Goal: Task Accomplishment & Management: Use online tool/utility

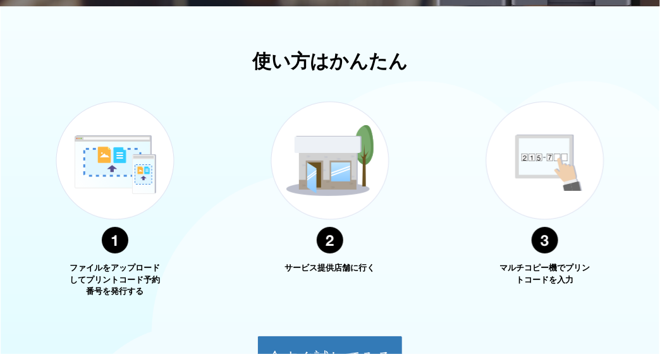
scroll to position [491, 0]
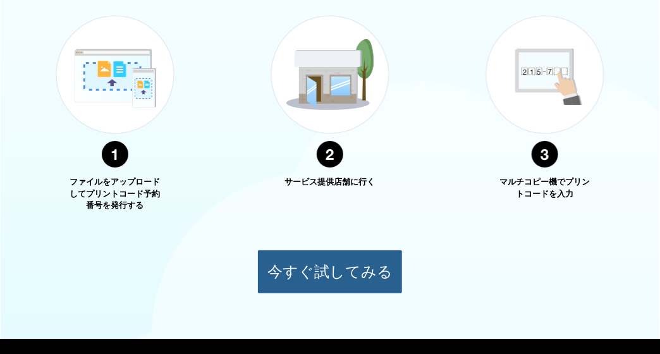
click at [313, 274] on button "今すぐ試してみる" at bounding box center [329, 272] width 145 height 44
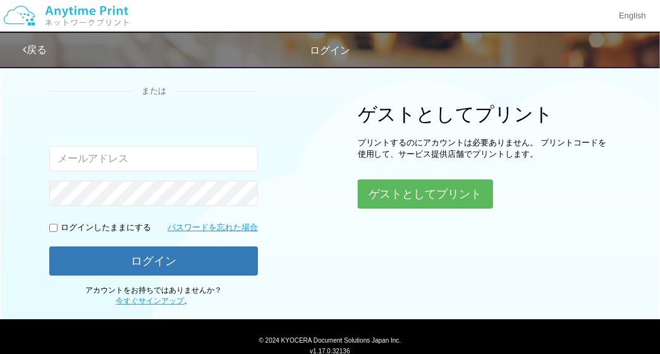
scroll to position [124, 0]
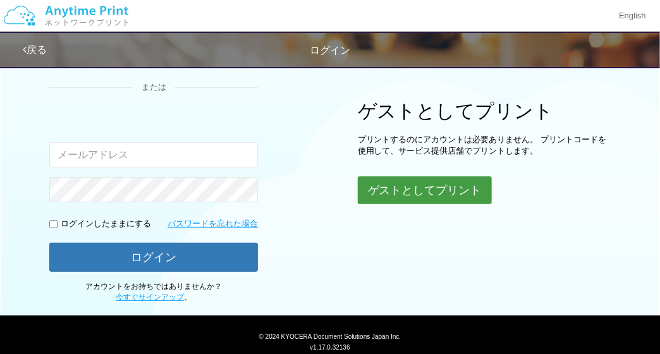
click at [419, 195] on button "ゲストとしてプリント" at bounding box center [425, 190] width 134 height 28
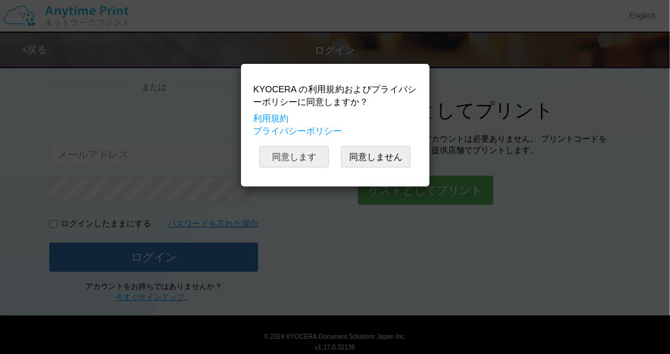
click at [297, 162] on button "同意します" at bounding box center [294, 156] width 70 height 21
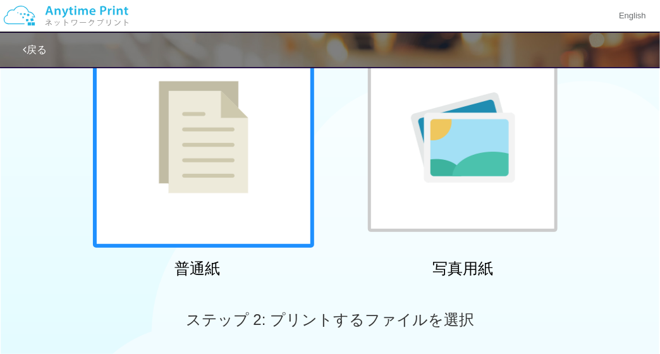
click at [236, 195] on div at bounding box center [203, 137] width 221 height 221
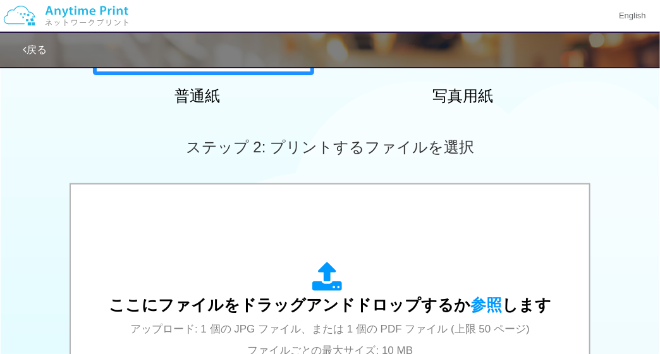
scroll to position [372, 0]
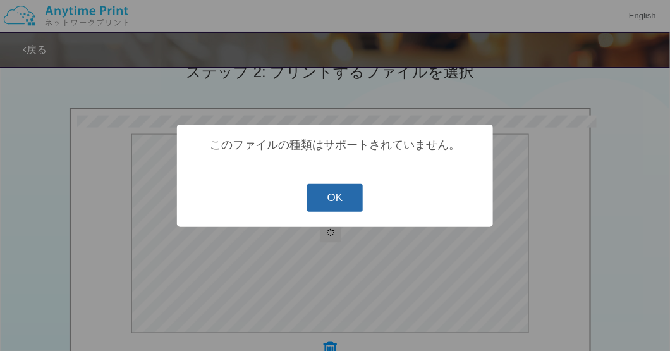
click at [346, 202] on button "OK" at bounding box center [335, 198] width 56 height 28
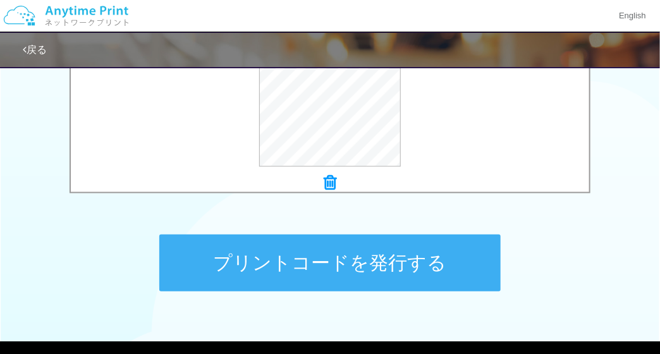
scroll to position [568, 0]
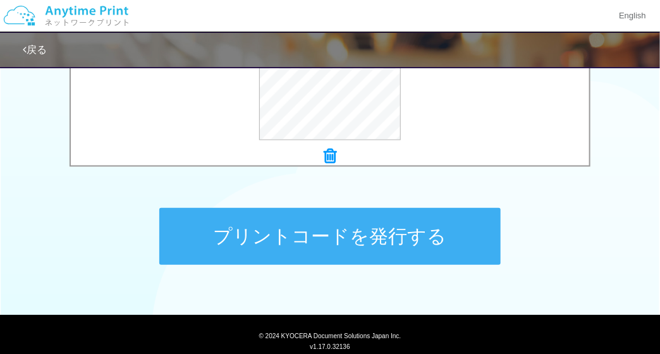
click at [346, 252] on button "プリントコードを発行する" at bounding box center [329, 236] width 341 height 57
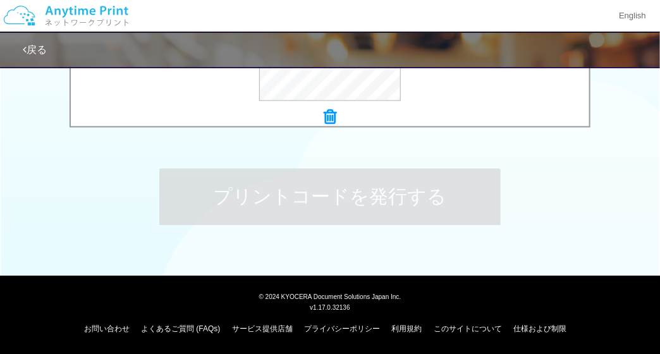
scroll to position [274, 0]
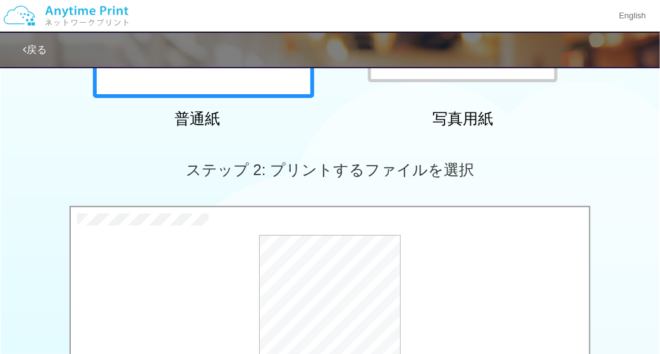
click at [563, 203] on div "ステップ 2: プリントするファイルを選択" at bounding box center [330, 170] width 660 height 72
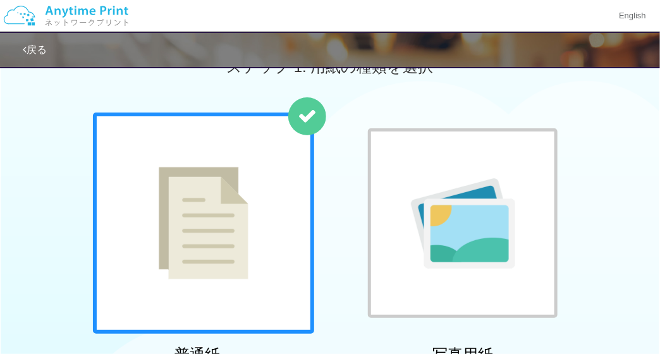
scroll to position [0, 0]
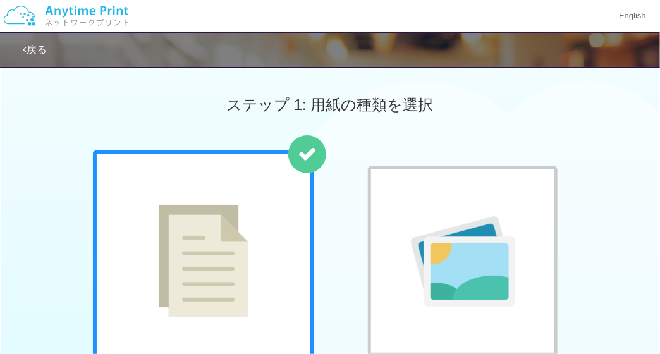
click at [33, 51] on link "戻る" at bounding box center [35, 49] width 24 height 11
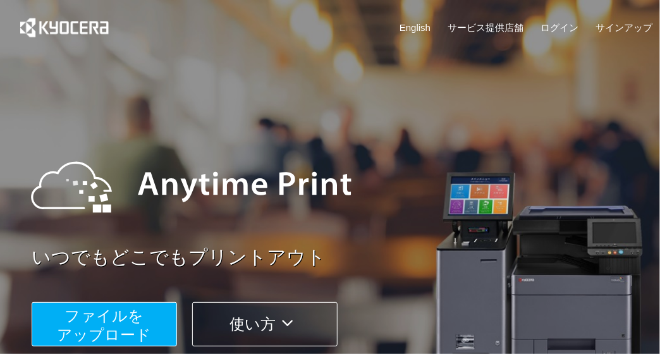
click at [103, 315] on span "ファイルを ​​アップロード" at bounding box center [105, 325] width 94 height 36
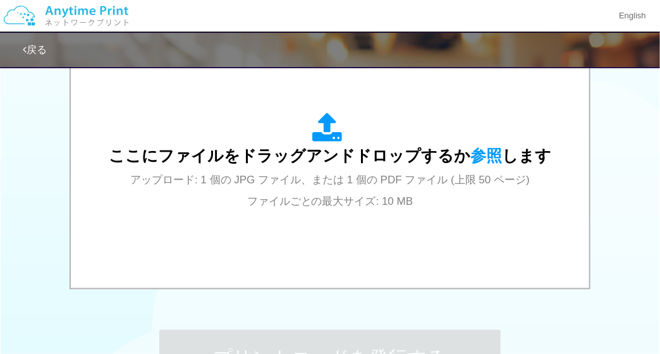
scroll to position [477, 0]
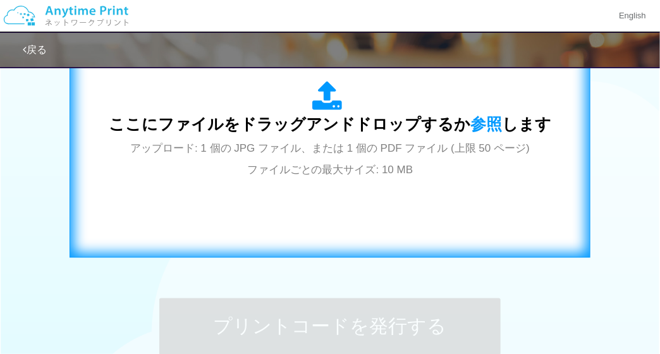
click at [359, 171] on span "アップロード: 1 個の JPG ファイル、または 1 個の PDF ファイル (上限 50 ページ) ファイルごとの最大サイズ: 10 MB" at bounding box center [330, 159] width 400 height 34
click at [426, 161] on div "ここにファイルをドラッグアンドドロップするか 参照 します アップロード: 1 個の JPG ファイル、または 1 個の PDF ファイル (上限 50 ペー…" at bounding box center [330, 130] width 443 height 99
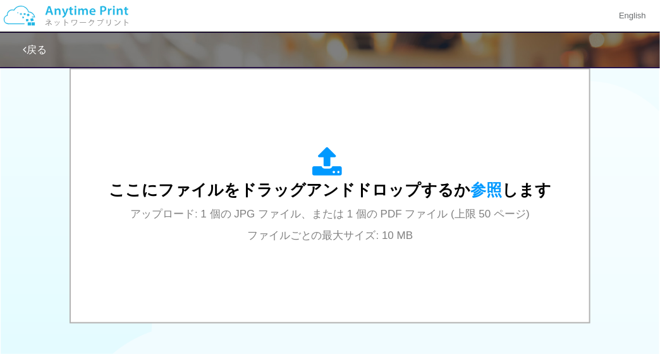
scroll to position [406, 0]
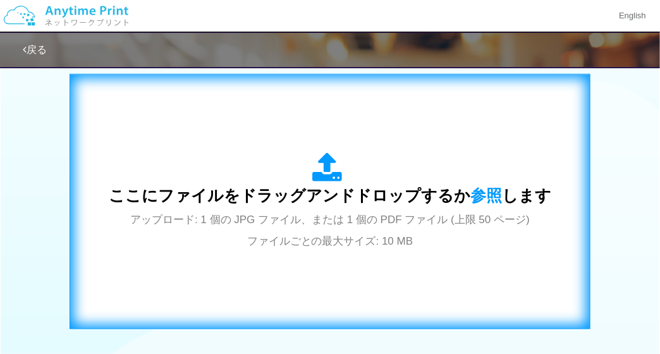
click at [205, 218] on span "アップロード: 1 個の JPG ファイル、または 1 個の PDF ファイル (上限 50 ページ) ファイルごとの最大サイズ: 10 MB" at bounding box center [330, 231] width 400 height 34
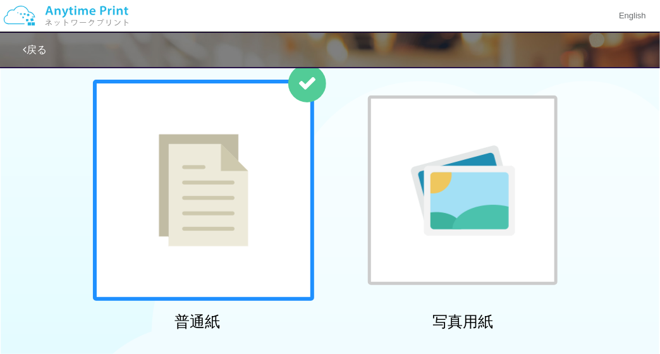
scroll to position [173, 0]
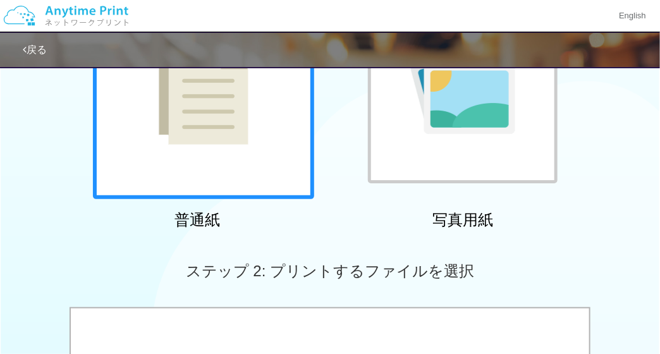
click at [467, 142] on div at bounding box center [463, 89] width 190 height 190
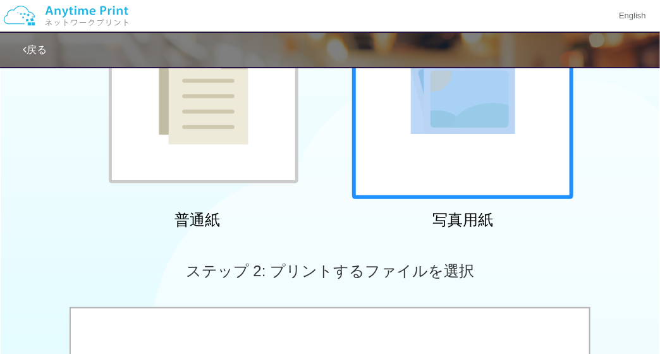
drag, startPoint x: 659, startPoint y: 125, endPoint x: 671, endPoint y: 193, distance: 69.4
click at [659, 181] on html "English 戻る ステップ 1: 用紙の種類を選択 普通紙 写真用紙" at bounding box center [330, 4] width 660 height 354
drag, startPoint x: 669, startPoint y: 193, endPoint x: 619, endPoint y: 113, distance: 95.1
click at [619, 113] on div "普通紙 写真用紙" at bounding box center [330, 106] width 660 height 257
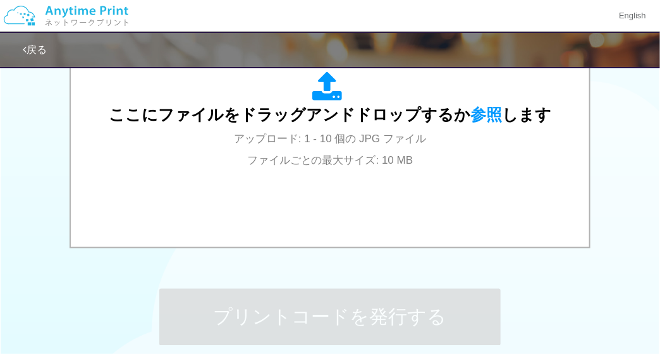
scroll to position [190, 0]
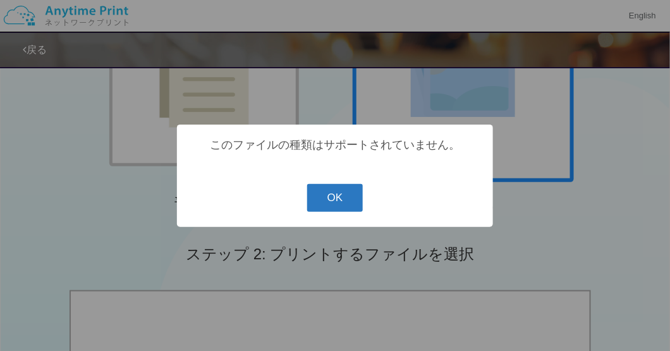
click at [357, 196] on button "OK" at bounding box center [335, 198] width 56 height 28
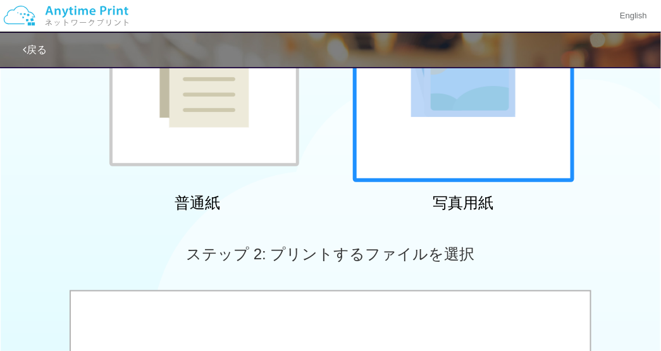
click at [205, 86] on img at bounding box center [204, 71] width 90 height 113
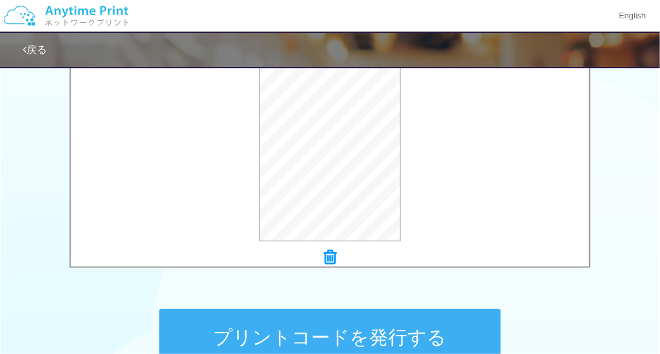
scroll to position [524, 0]
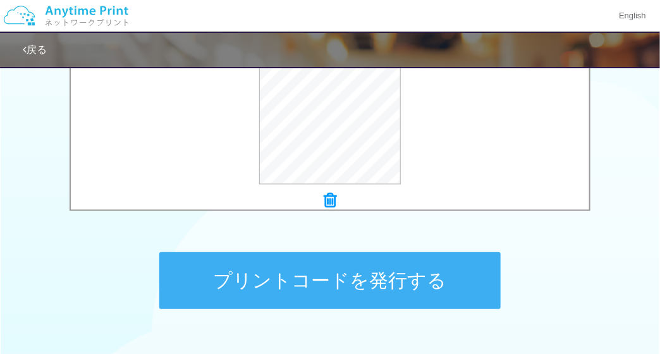
click at [362, 269] on button "プリントコードを発行する" at bounding box center [329, 280] width 341 height 57
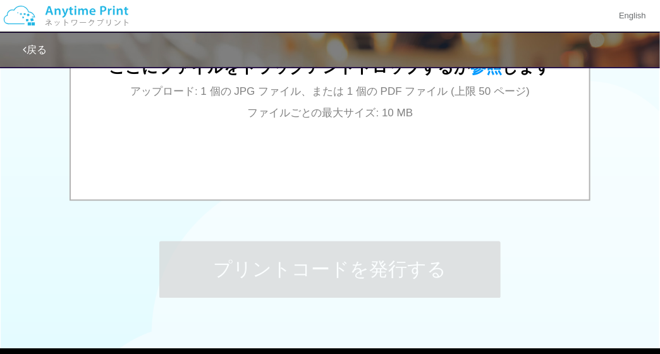
scroll to position [416, 0]
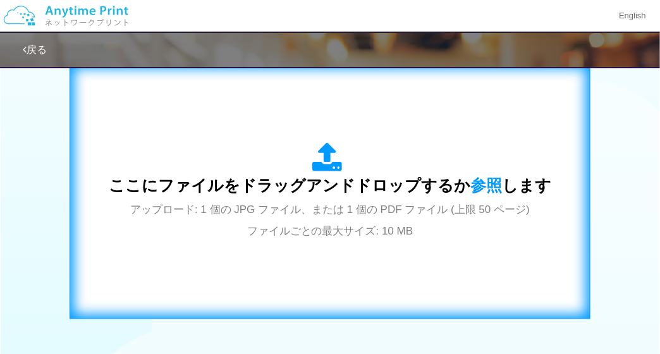
click at [314, 234] on span "アップロード: 1 個の JPG ファイル、または 1 個の PDF ファイル (上限 50 ページ) ファイルごとの最大サイズ: 10 MB" at bounding box center [330, 221] width 400 height 34
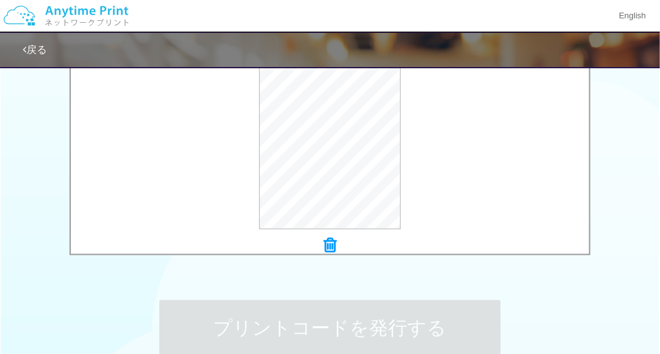
scroll to position [607, 0]
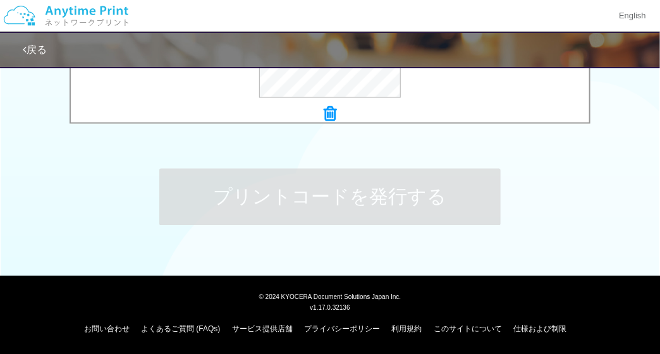
click at [101, 14] on img at bounding box center [66, 16] width 135 height 44
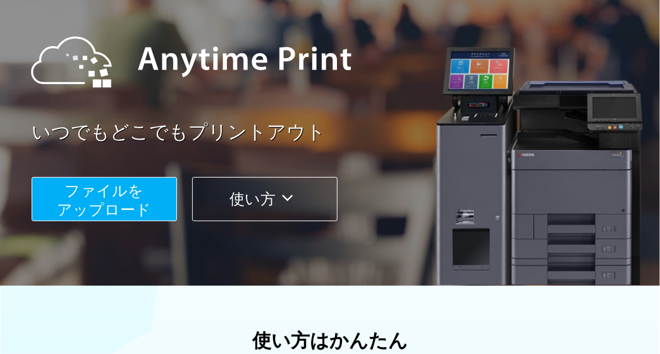
scroll to position [197, 0]
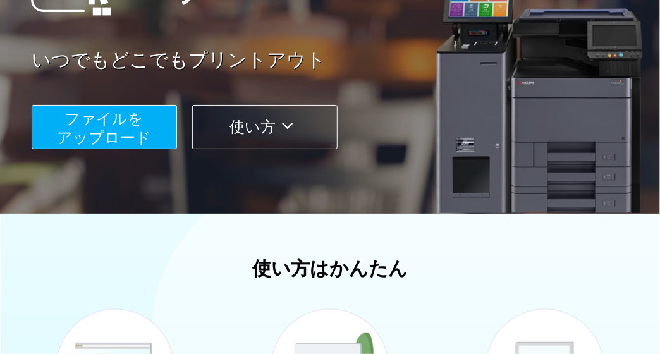
click at [292, 138] on button "使い方" at bounding box center [264, 127] width 145 height 44
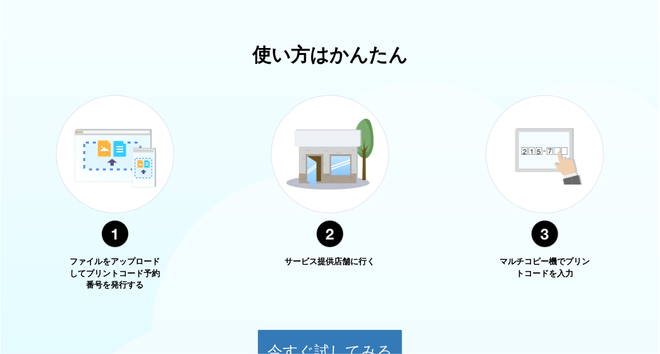
scroll to position [455, 0]
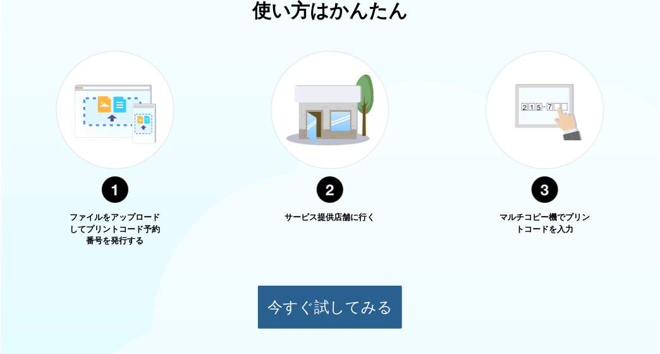
click at [343, 297] on button "今すぐ試してみる" at bounding box center [329, 307] width 145 height 44
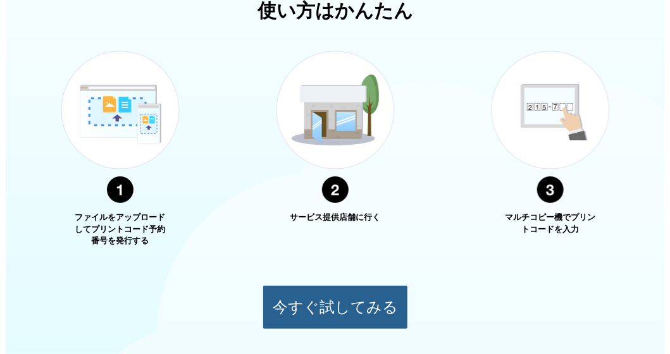
scroll to position [162, 0]
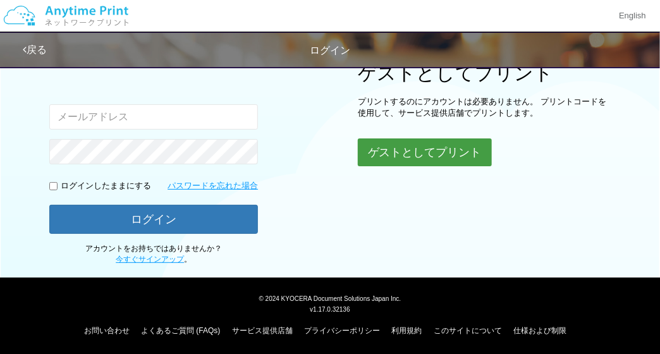
click at [426, 148] on button "ゲストとしてプリント" at bounding box center [425, 152] width 134 height 28
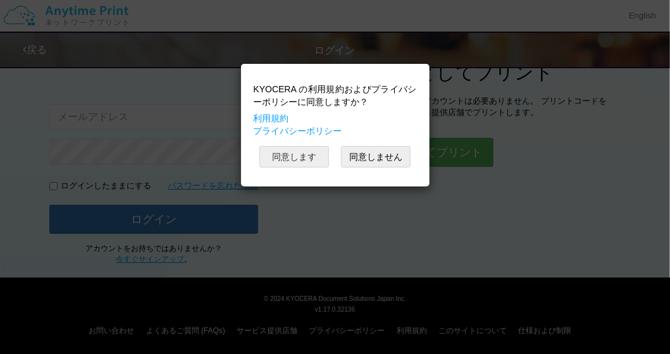
click at [326, 156] on button "同意します" at bounding box center [294, 156] width 70 height 21
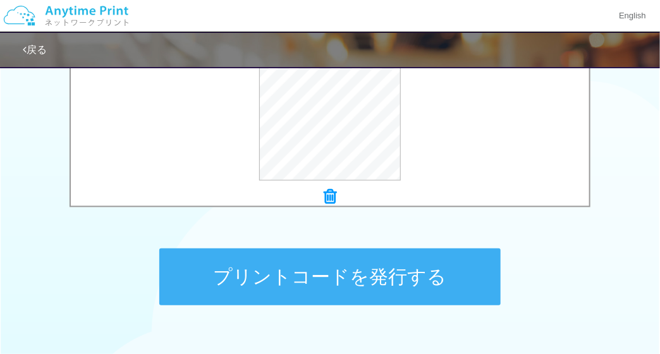
scroll to position [578, 0]
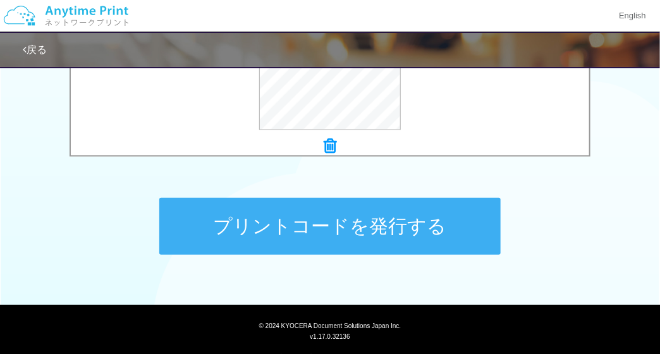
click at [386, 228] on button "プリントコードを発行する" at bounding box center [329, 226] width 341 height 57
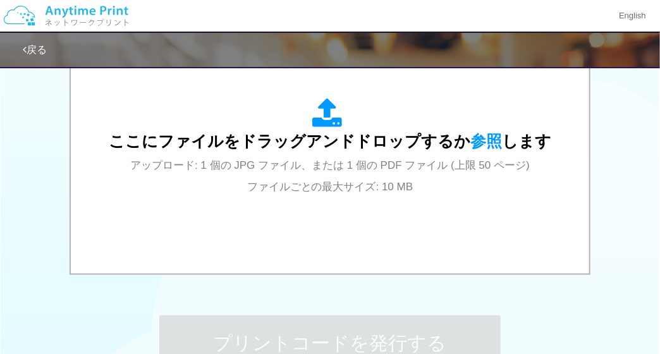
scroll to position [607, 0]
